Goal: Task Accomplishment & Management: Manage account settings

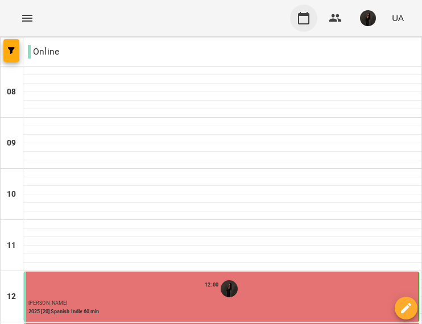
click at [304, 10] on button "button" at bounding box center [303, 18] width 27 height 27
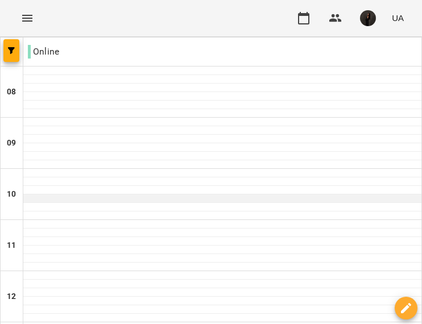
scroll to position [573, 0]
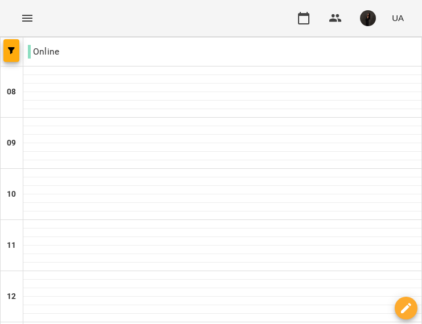
scroll to position [236, 0]
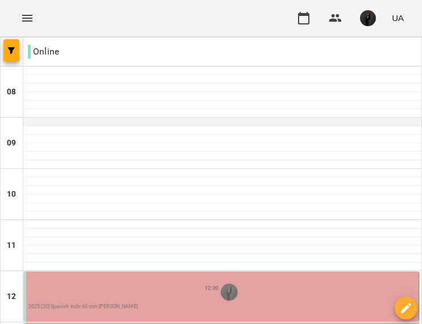
scroll to position [179, 0]
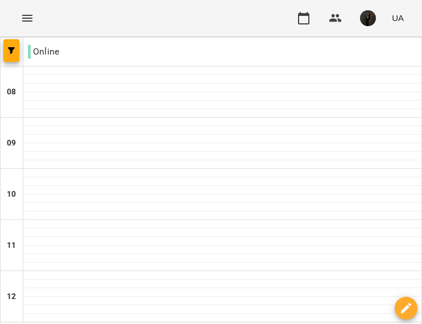
scroll to position [273, 0]
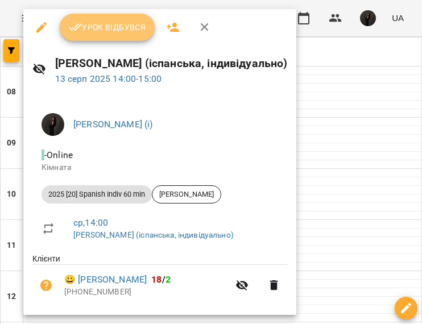
click at [82, 15] on button "Урок відбувся" at bounding box center [107, 27] width 95 height 27
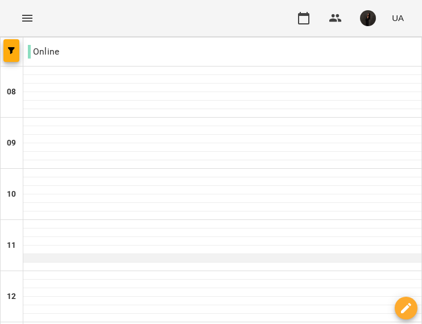
scroll to position [241, 0]
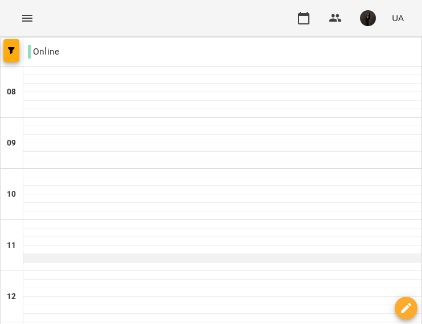
scroll to position [411, 0]
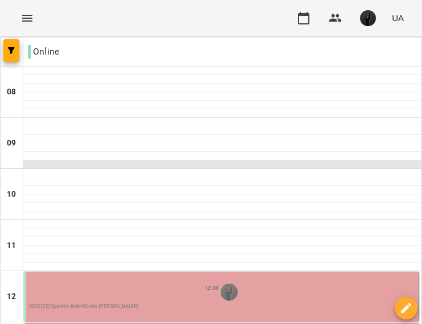
scroll to position [180, 0]
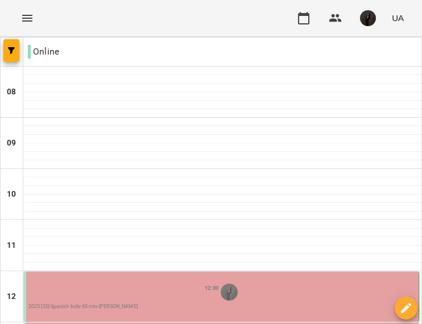
type input "**********"
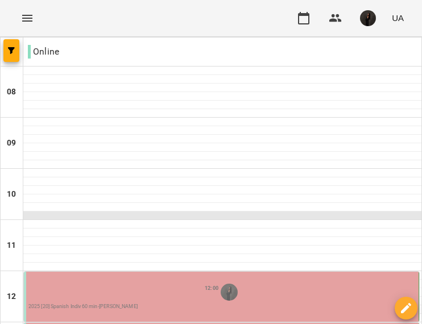
scroll to position [178, 0]
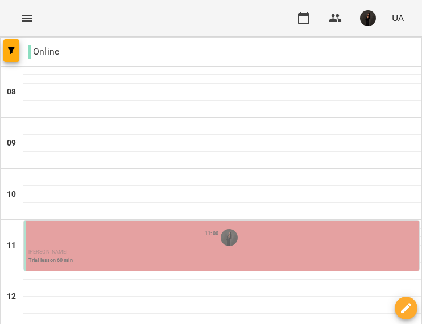
scroll to position [145, 0]
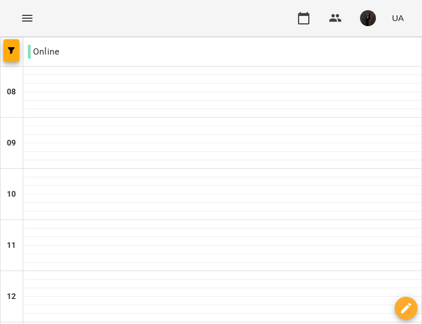
scroll to position [264, 0]
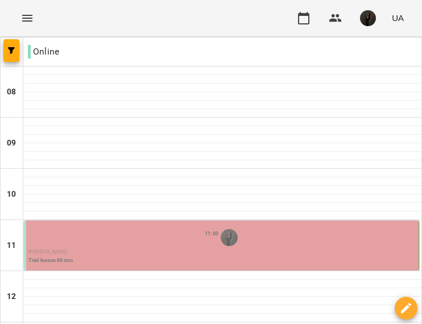
scroll to position [78, 0]
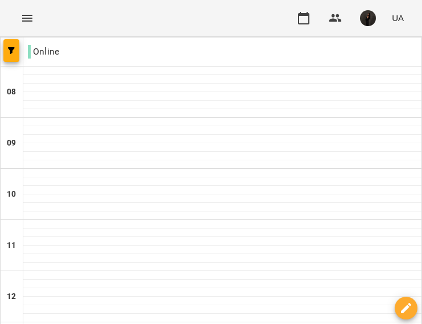
scroll to position [573, 0]
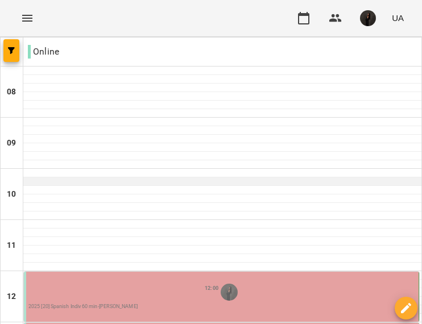
scroll to position [196, 0]
